Goal: Information Seeking & Learning: Compare options

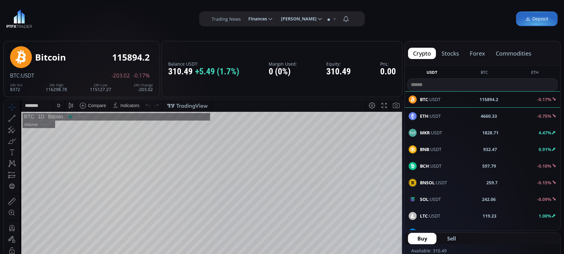
scroll to position [89, 0]
click at [429, 132] on b "MKR" at bounding box center [425, 132] width 10 height 6
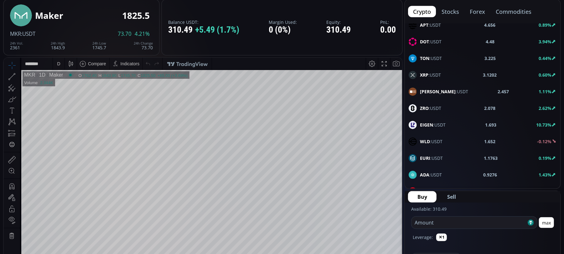
scroll to position [334, 0]
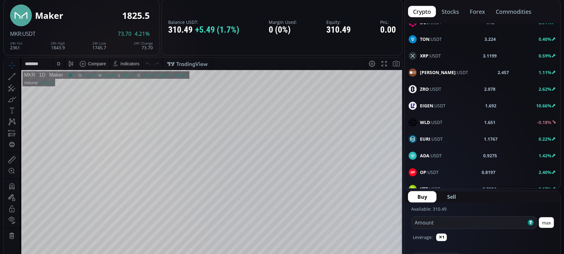
click at [453, 58] on div "XRP :USDT 3.1199 0.59%" at bounding box center [483, 56] width 148 height 8
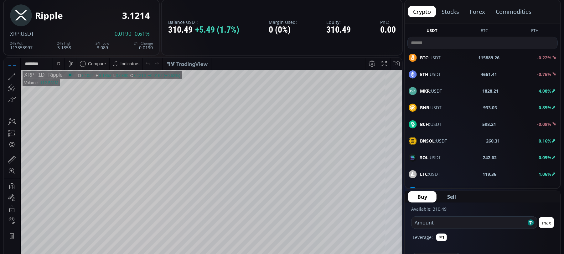
click at [424, 93] on b "MKR" at bounding box center [425, 91] width 10 height 6
